Goal: Find specific page/section: Locate a particular part of the current website

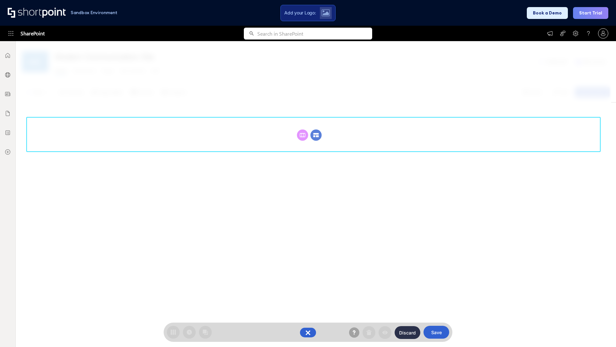
scroll to position [88, 0]
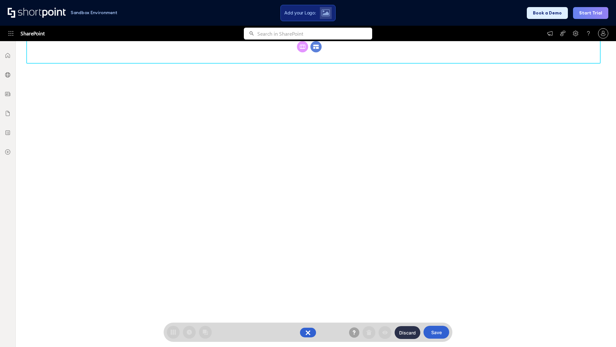
click at [316, 52] on circle at bounding box center [316, 46] width 11 height 11
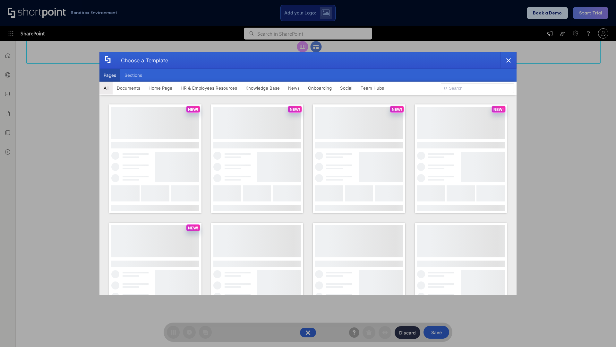
scroll to position [0, 0]
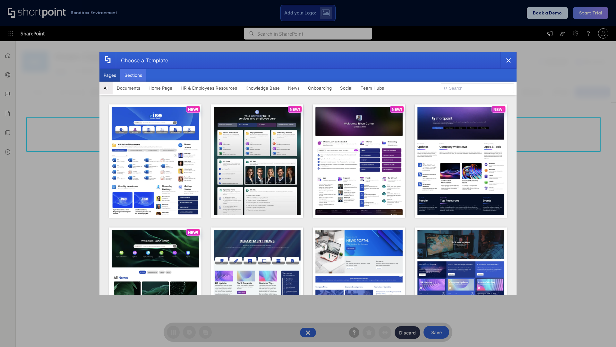
click at [133, 75] on button "Sections" at bounding box center [133, 75] width 26 height 13
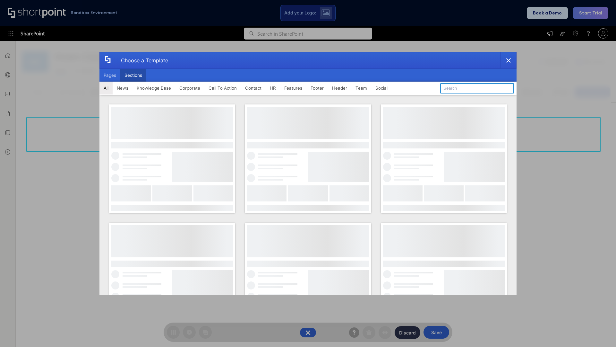
type input "Meet The Team"
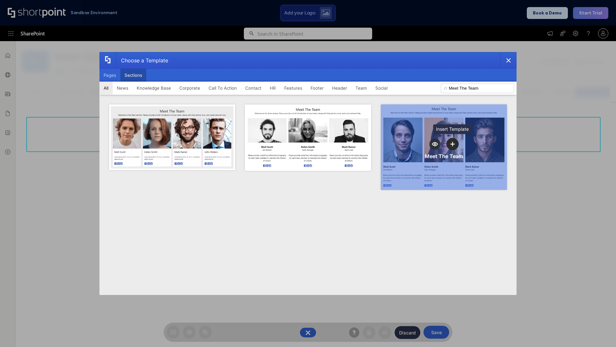
click at [453, 144] on icon "template selector" at bounding box center [453, 144] width 4 height 4
